Goal: Browse casually

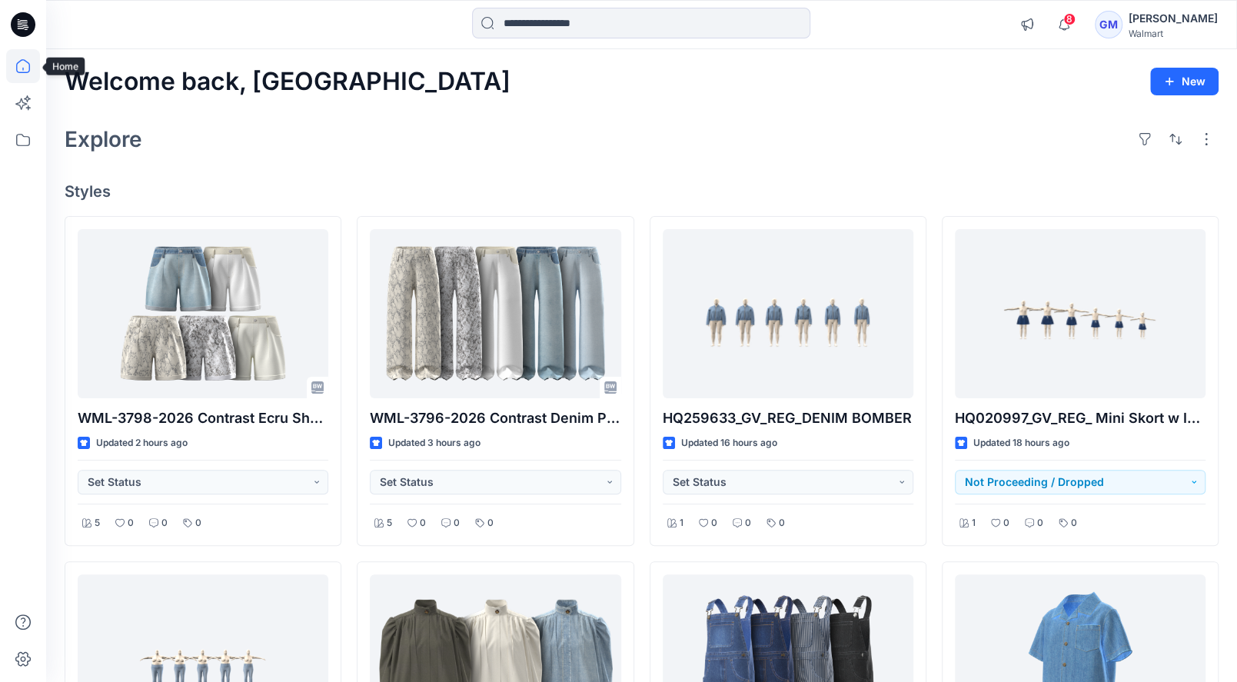
click at [33, 58] on icon at bounding box center [23, 66] width 34 height 34
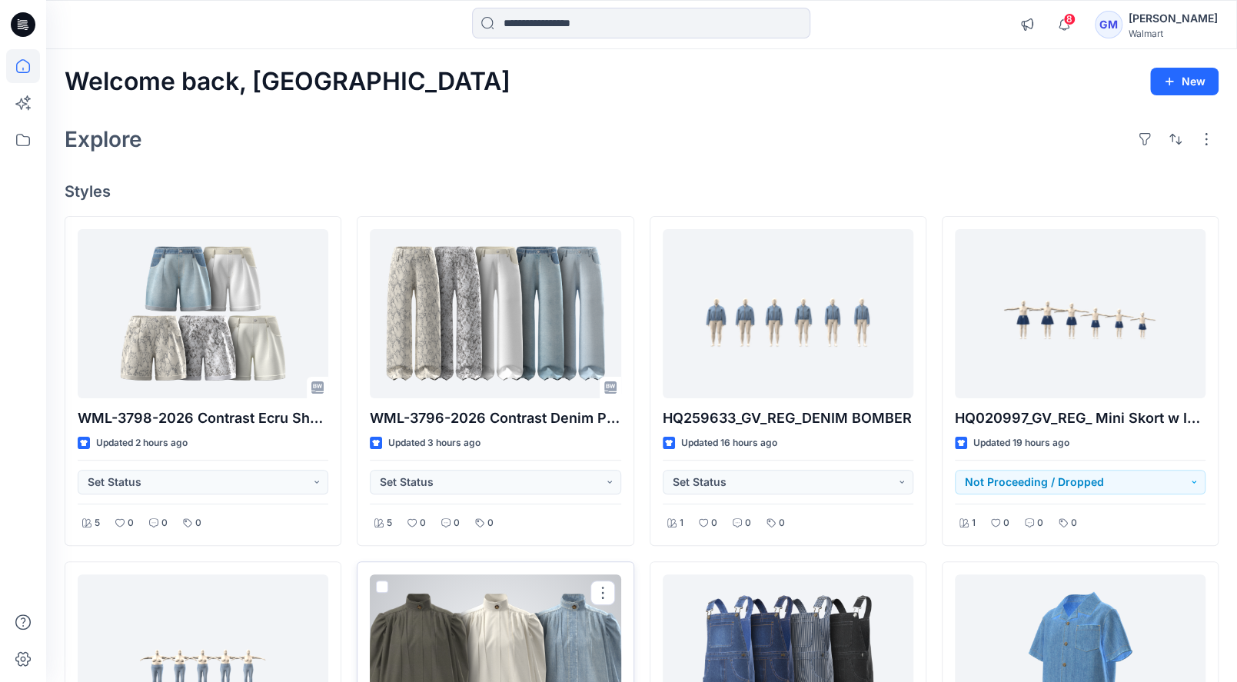
click at [374, 672] on div at bounding box center [495, 658] width 251 height 169
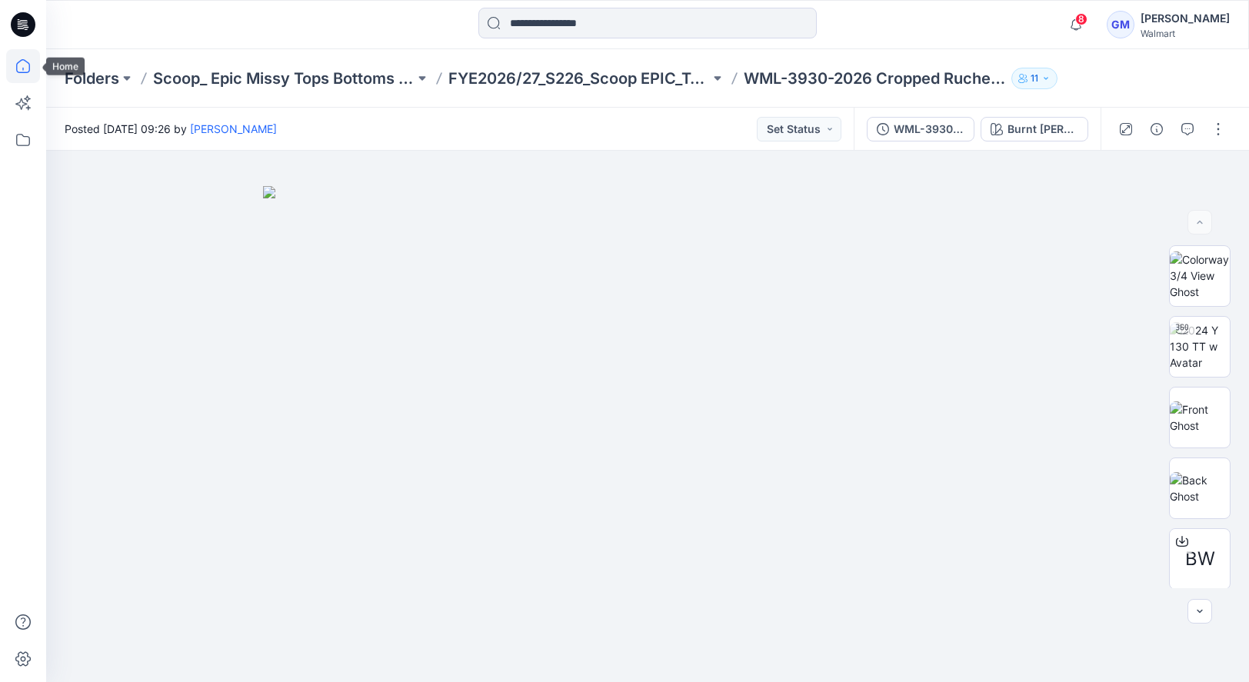
drag, startPoint x: 38, startPoint y: 65, endPoint x: 31, endPoint y: 64, distance: 7.7
click at [38, 65] on icon at bounding box center [23, 66] width 34 height 34
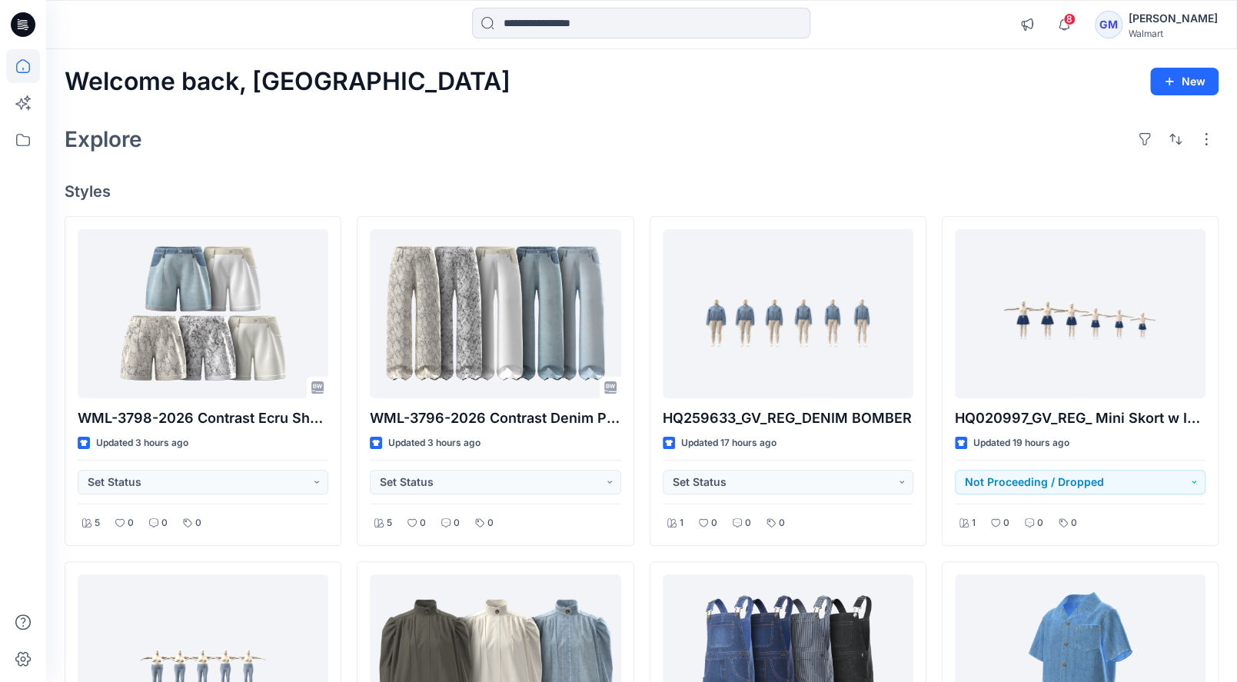
click at [844, 118] on div "Welcome back, Gayan New Explore Styles WML-3798-2026 Contrast Ecru Shorts Updat…" at bounding box center [641, 679] width 1191 height 1261
